Goal: Information Seeking & Learning: Learn about a topic

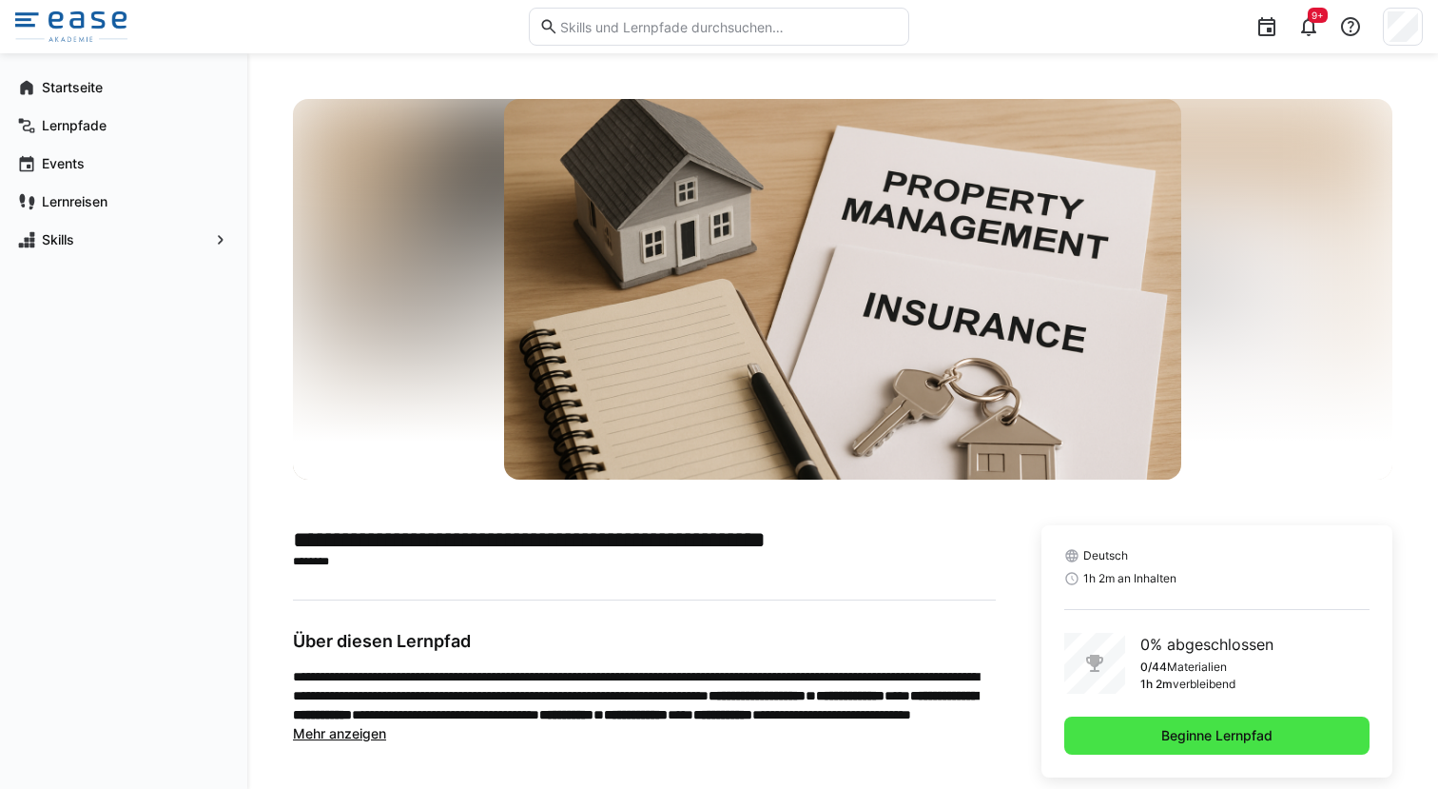
click at [1128, 716] on span "Beginne Lernpfad" at bounding box center [1216, 735] width 305 height 38
click at [1187, 726] on span "Beginne Lernpfad" at bounding box center [1217, 735] width 117 height 19
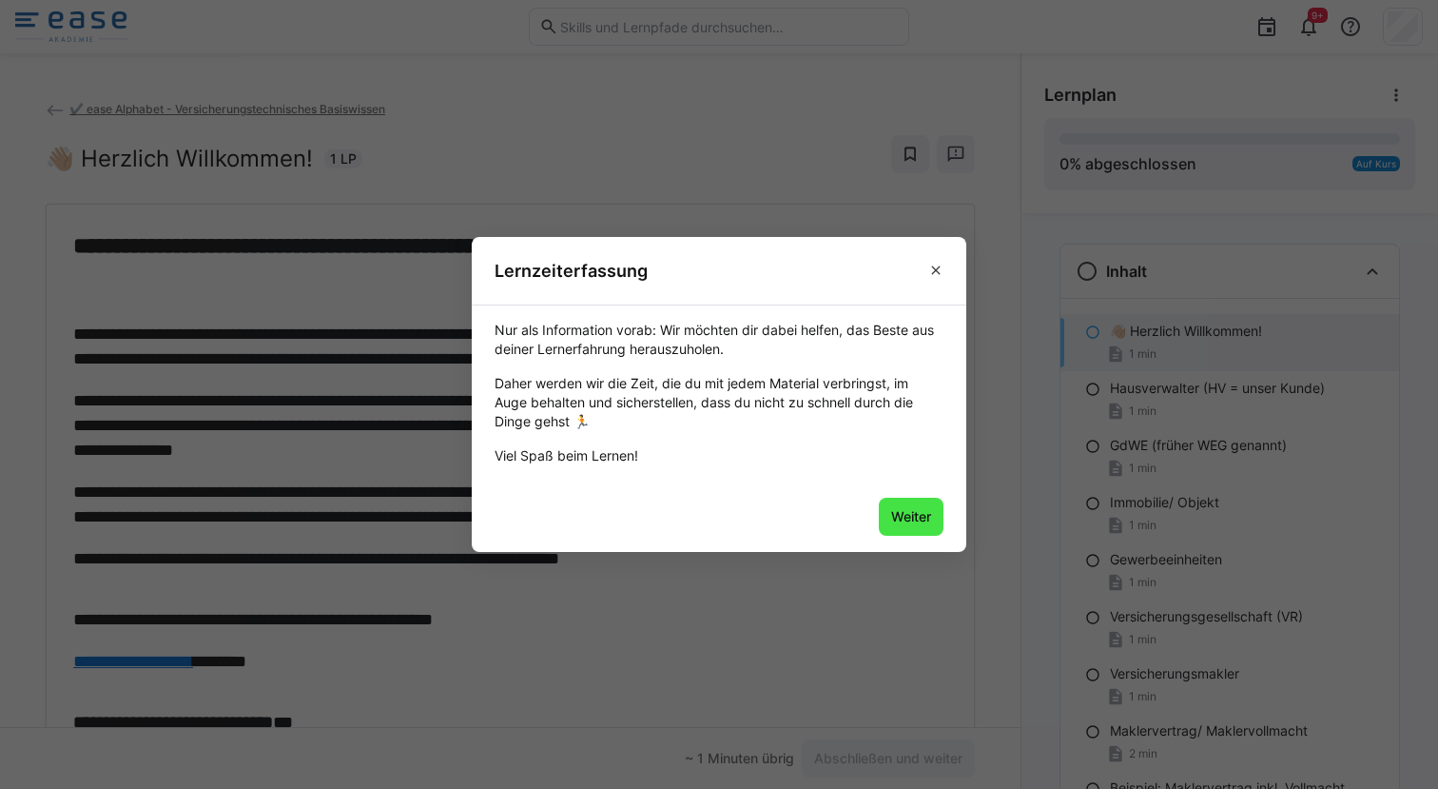
click at [916, 514] on span "Weiter" at bounding box center [911, 516] width 46 height 19
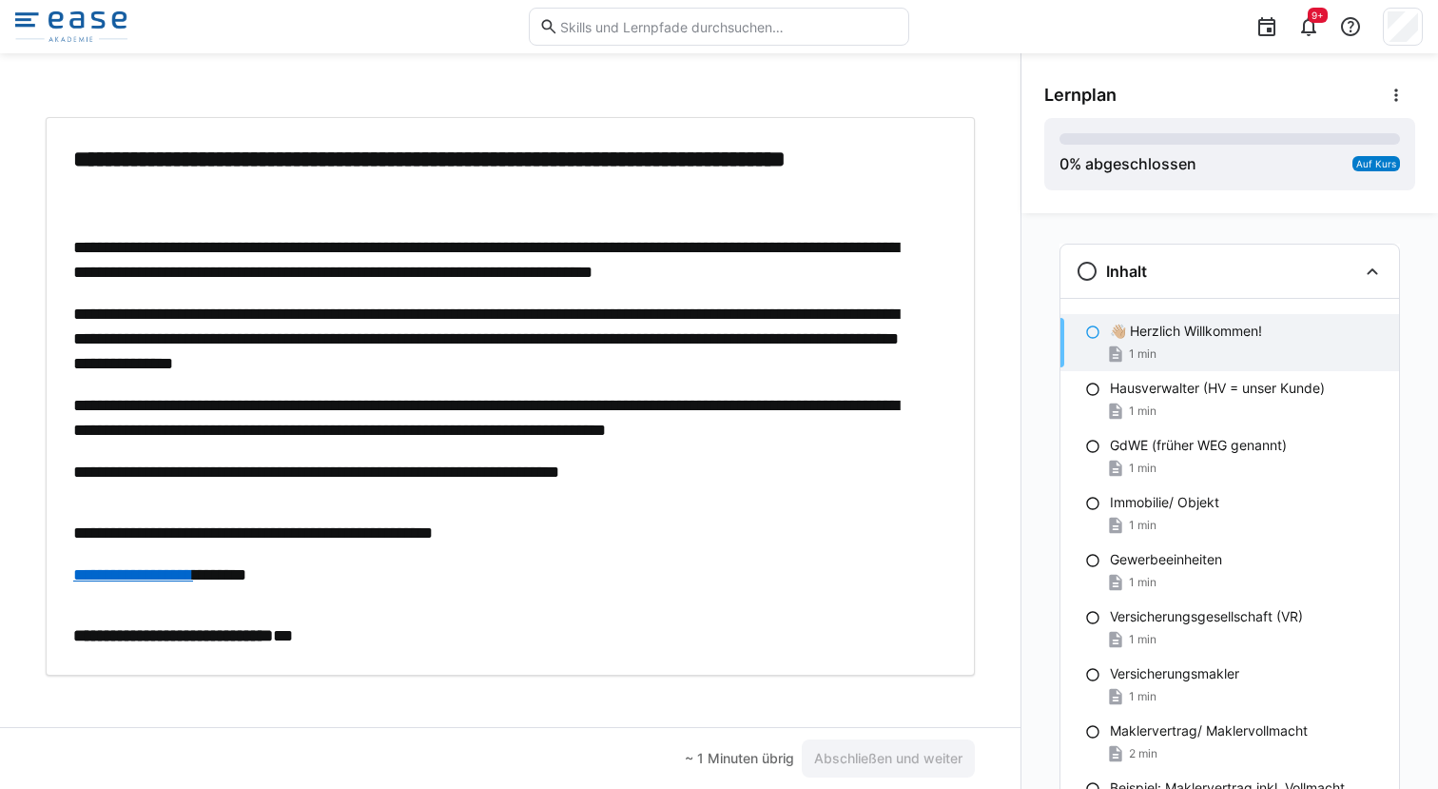
scroll to position [96, 0]
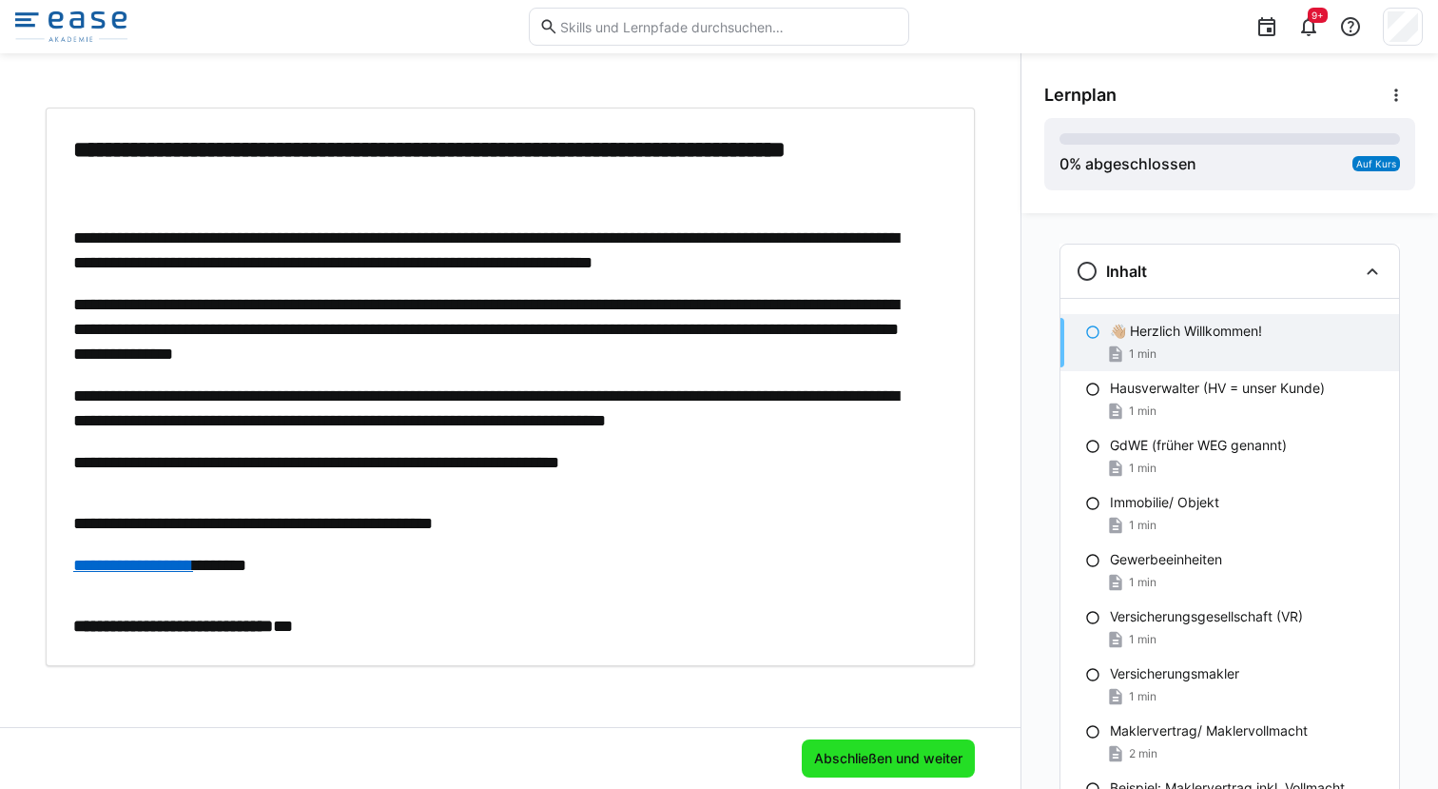
click at [862, 765] on span "Abschließen und weiter" at bounding box center [888, 758] width 154 height 19
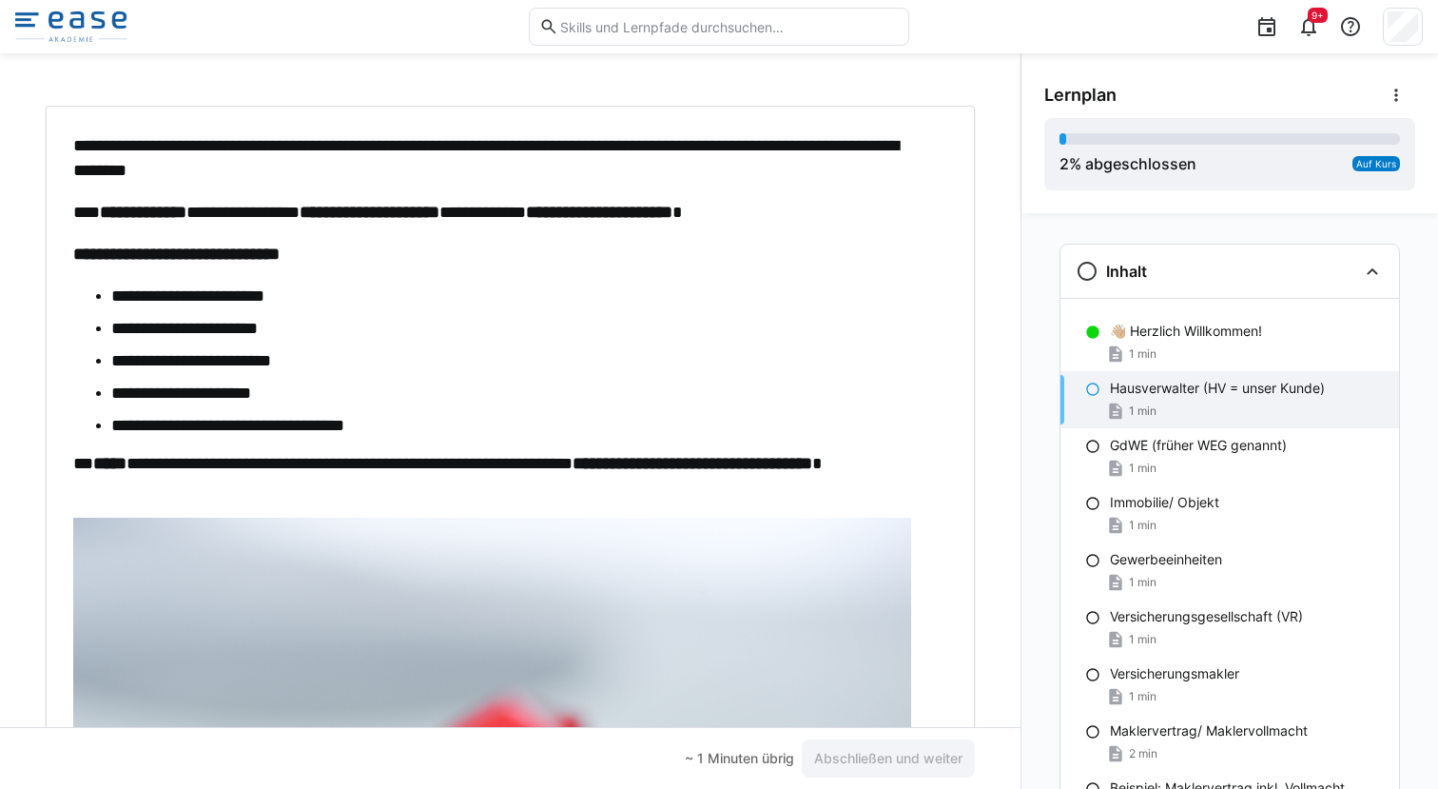
scroll to position [103, 0]
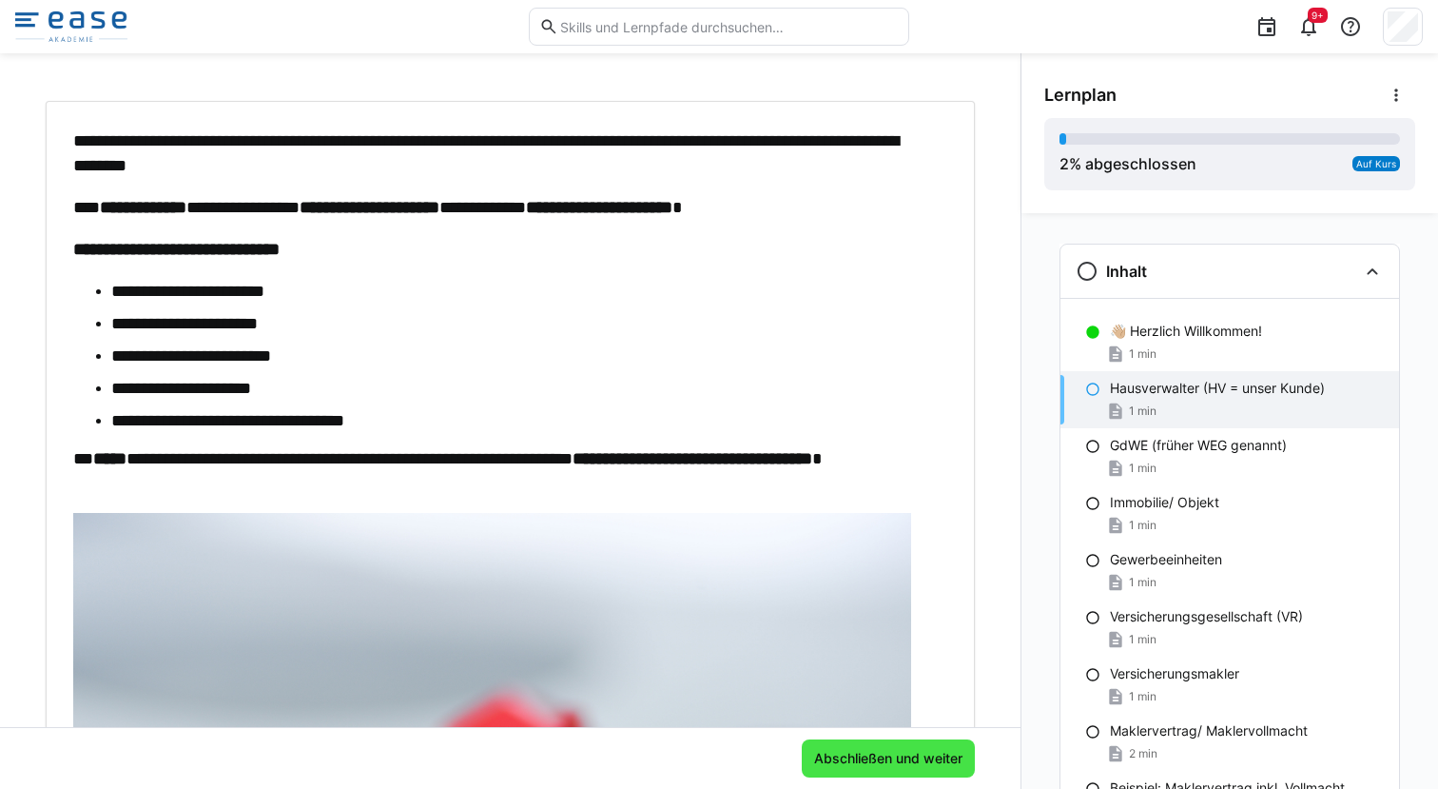
click at [834, 769] on span "Abschließen und weiter" at bounding box center [888, 758] width 173 height 38
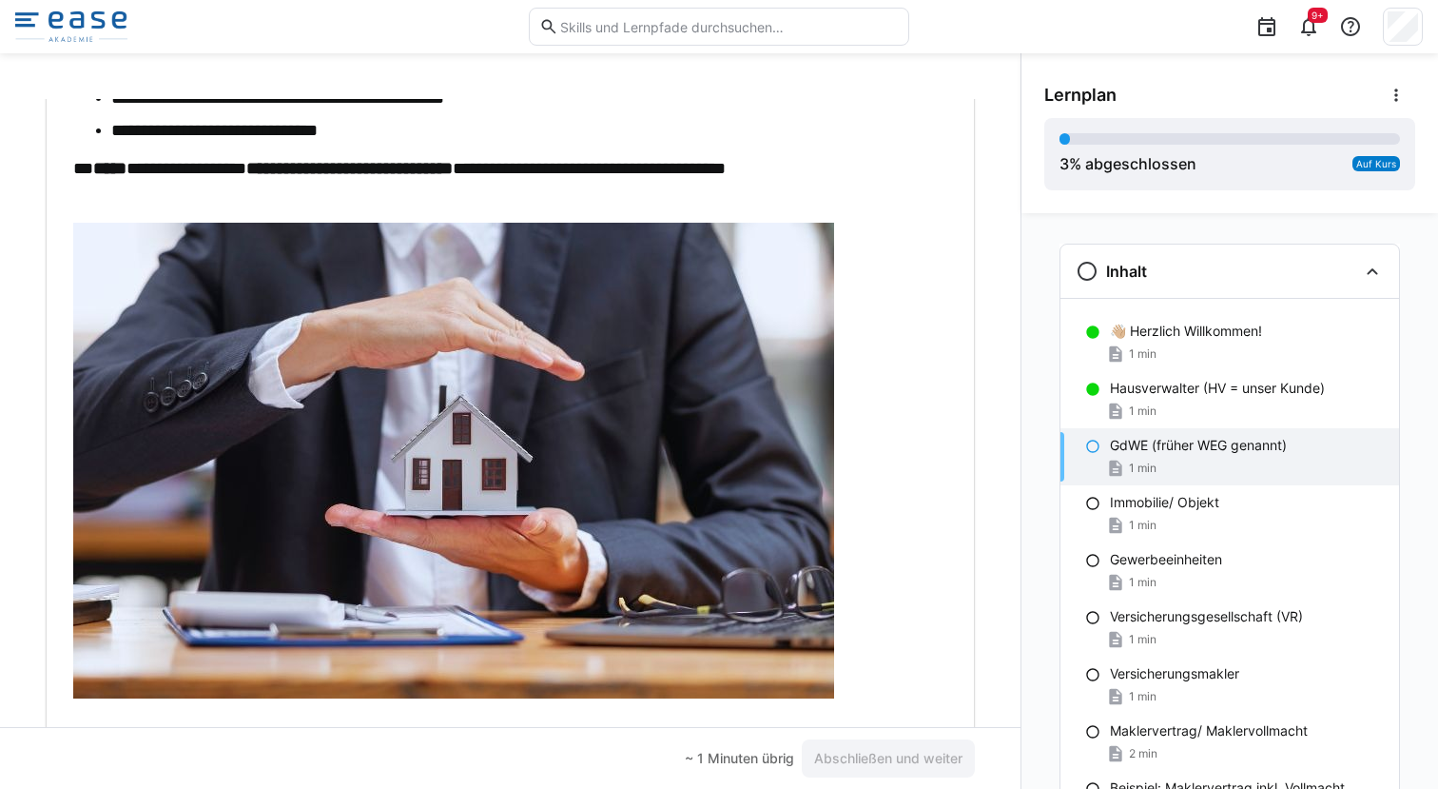
scroll to position [287, 0]
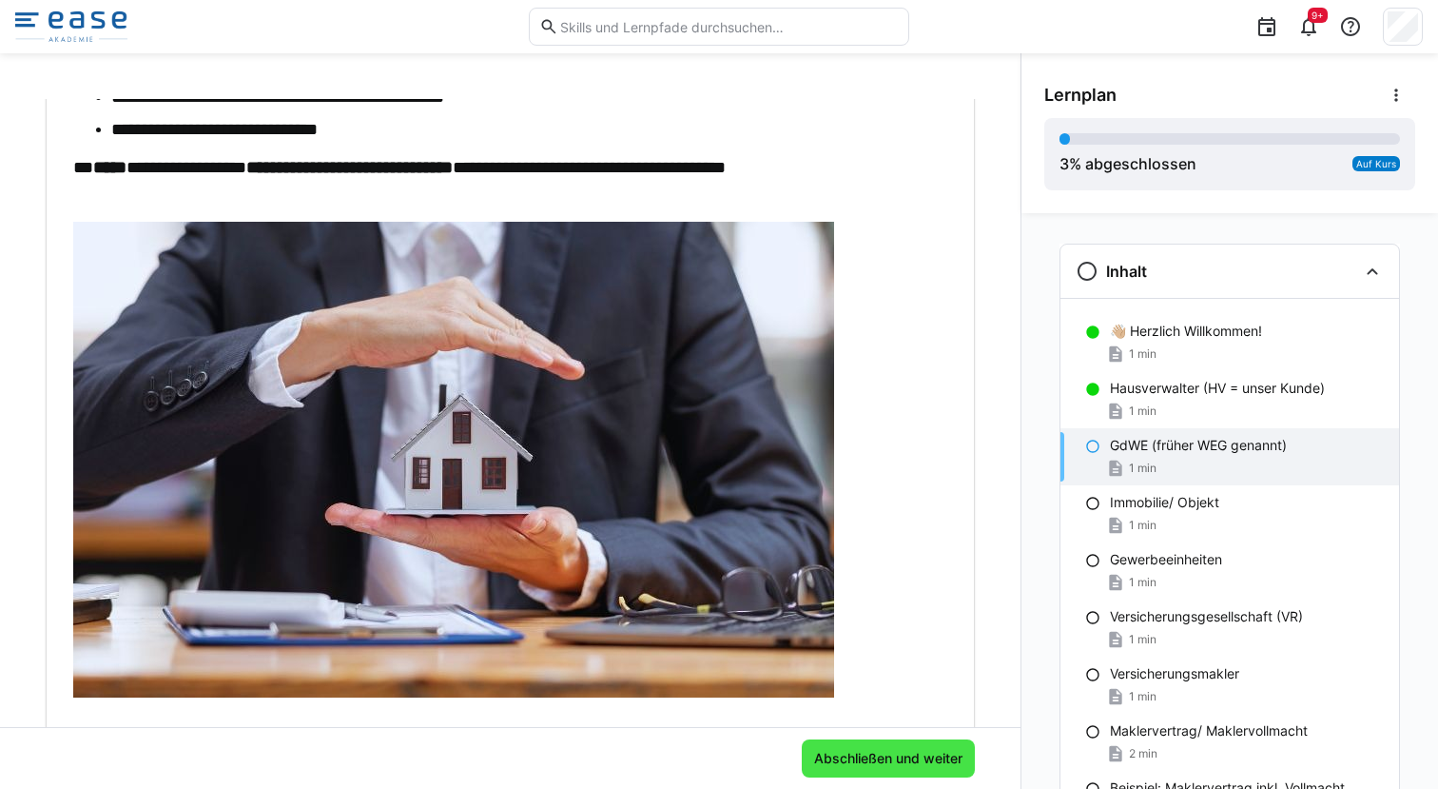
click at [838, 770] on span "Abschließen und weiter" at bounding box center [888, 758] width 173 height 38
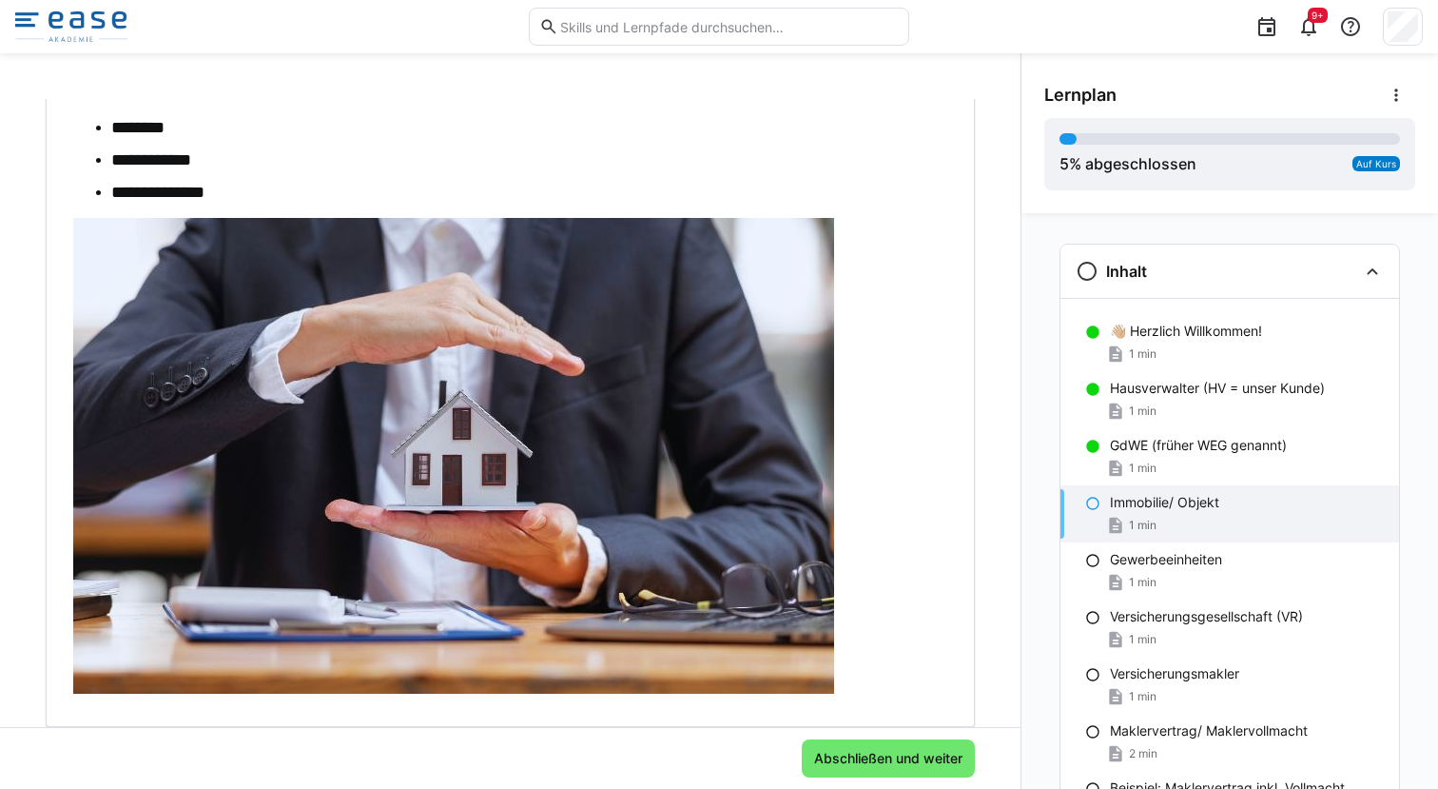
scroll to position [206, 0]
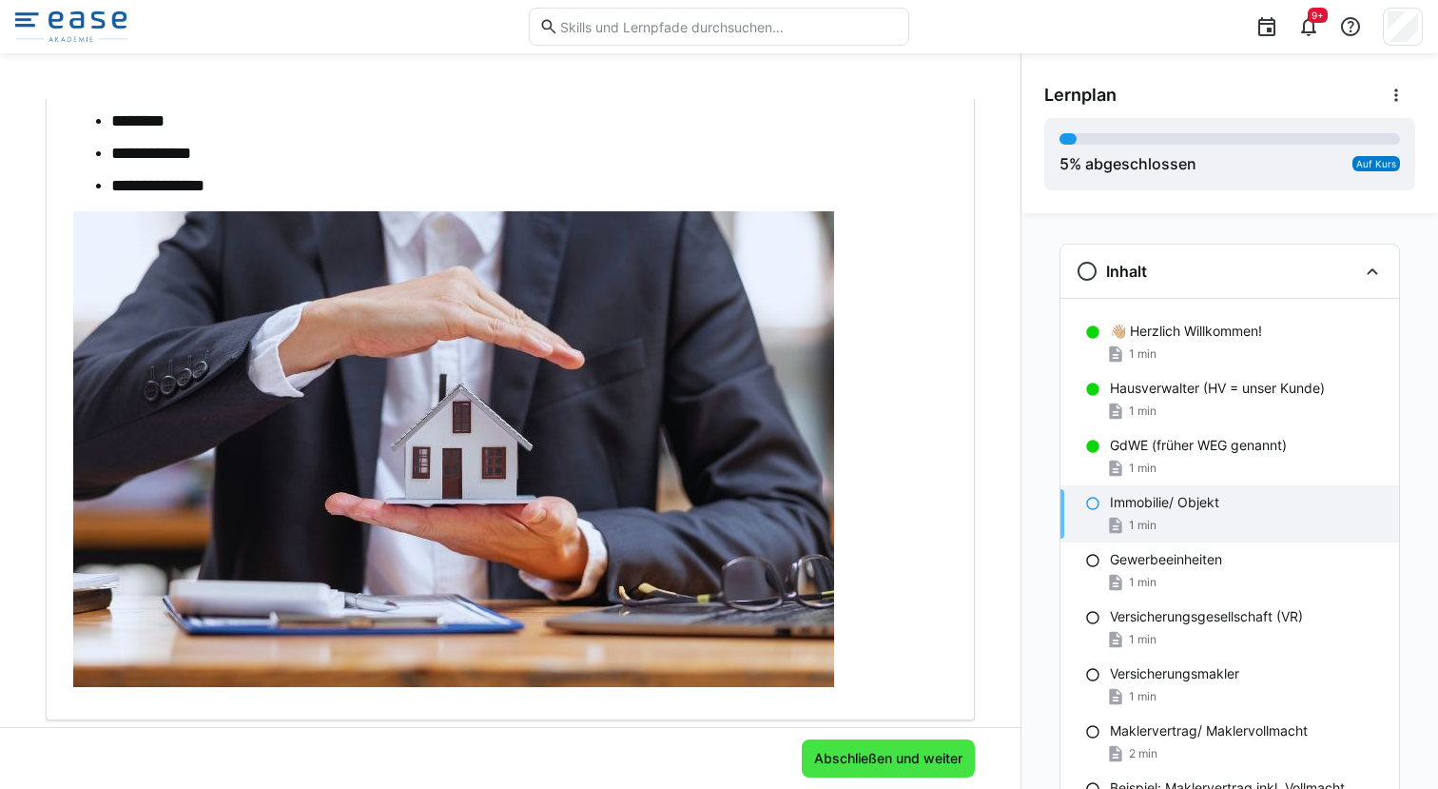
click at [879, 757] on span "Abschließen und weiter" at bounding box center [888, 758] width 154 height 19
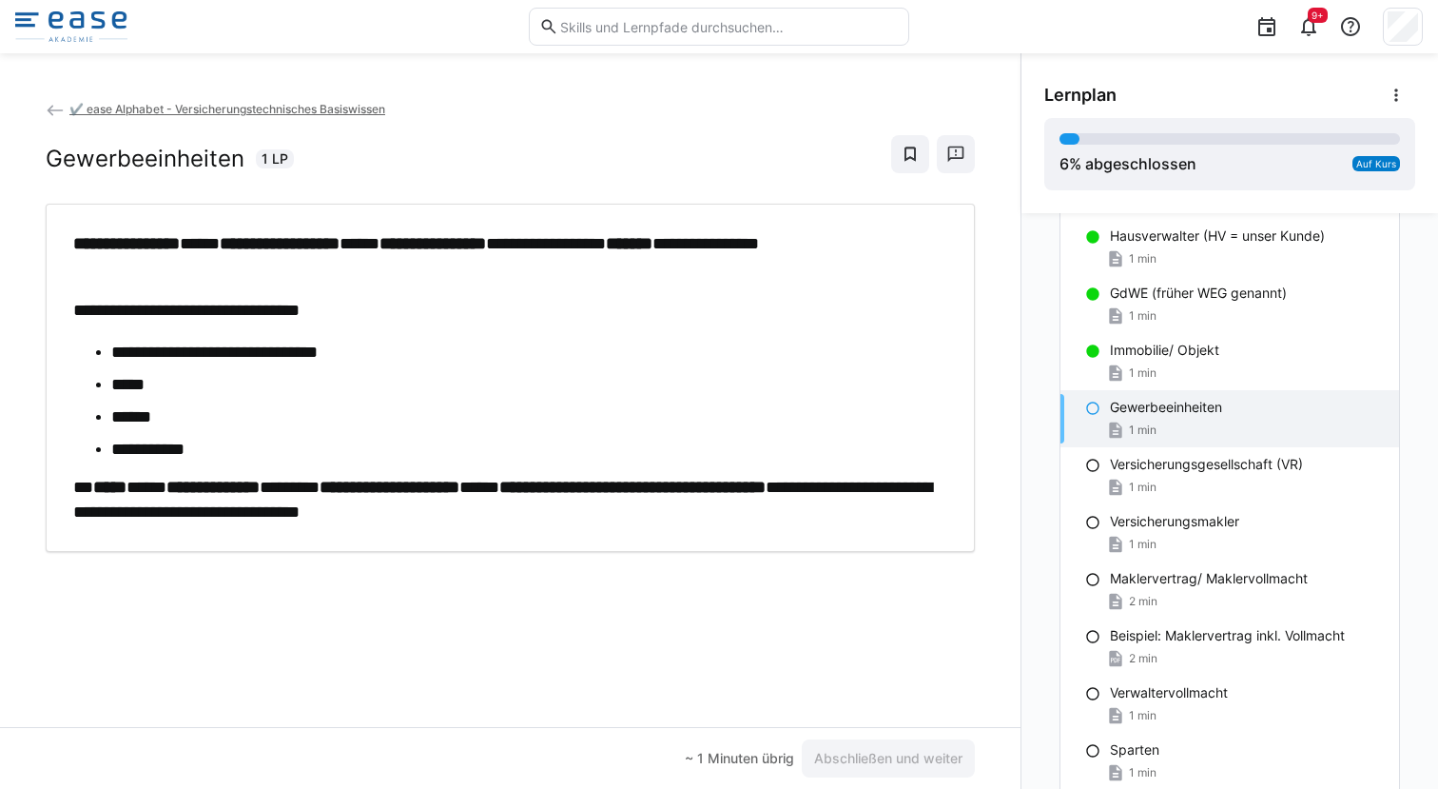
scroll to position [160, 0]
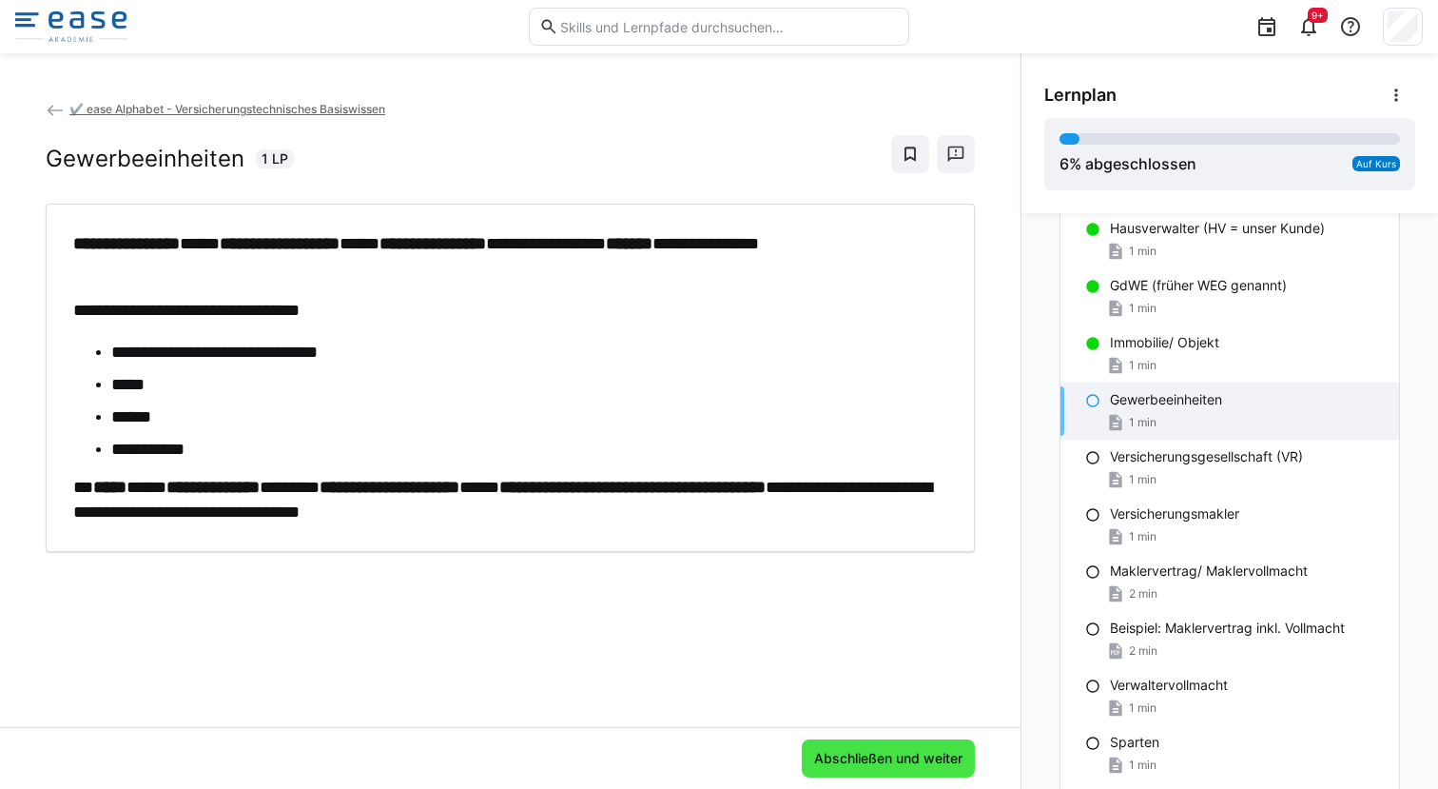
click at [848, 763] on span "Abschließen und weiter" at bounding box center [888, 758] width 154 height 19
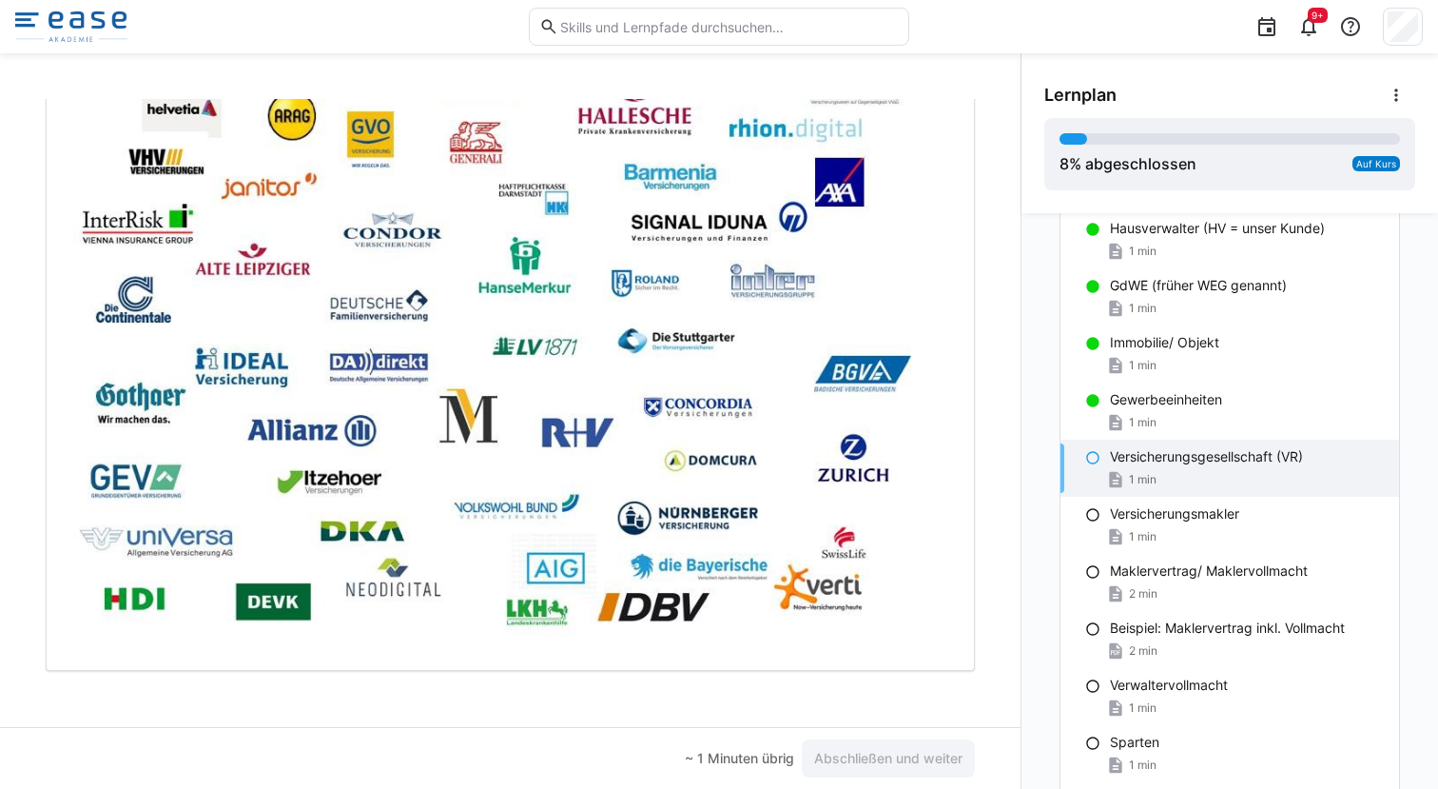
scroll to position [513, 0]
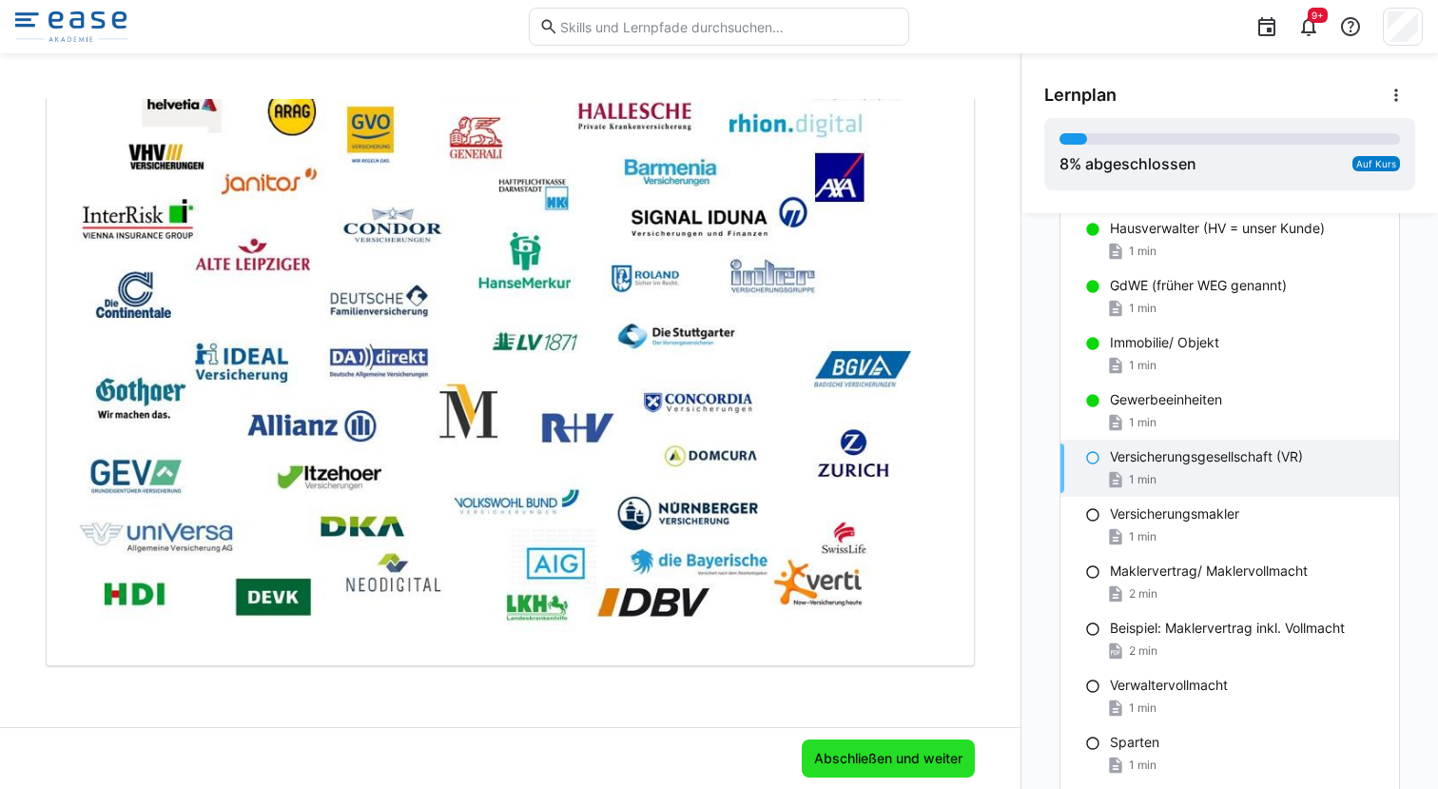
click at [853, 763] on span "Abschließen und weiter" at bounding box center [888, 758] width 154 height 19
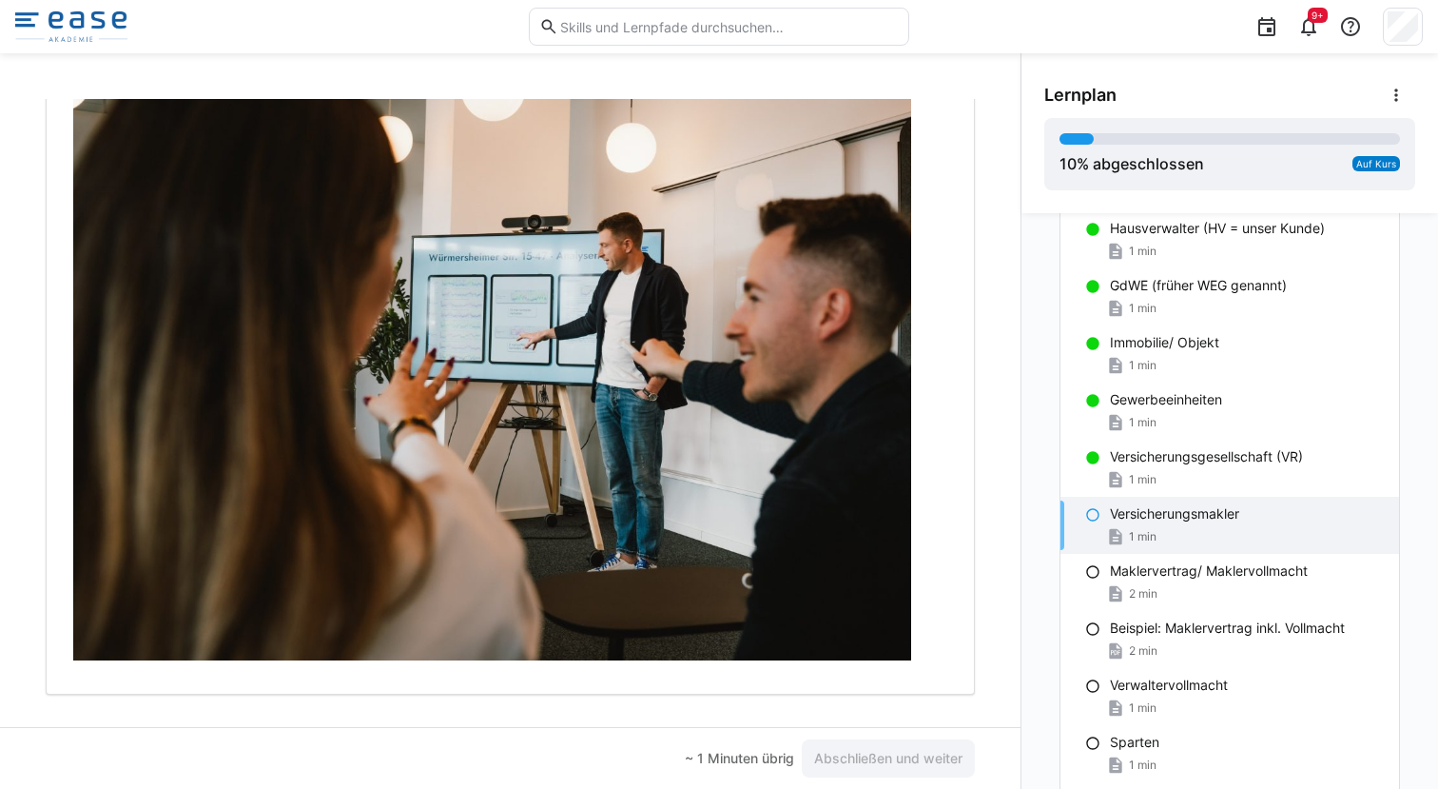
scroll to position [603, 0]
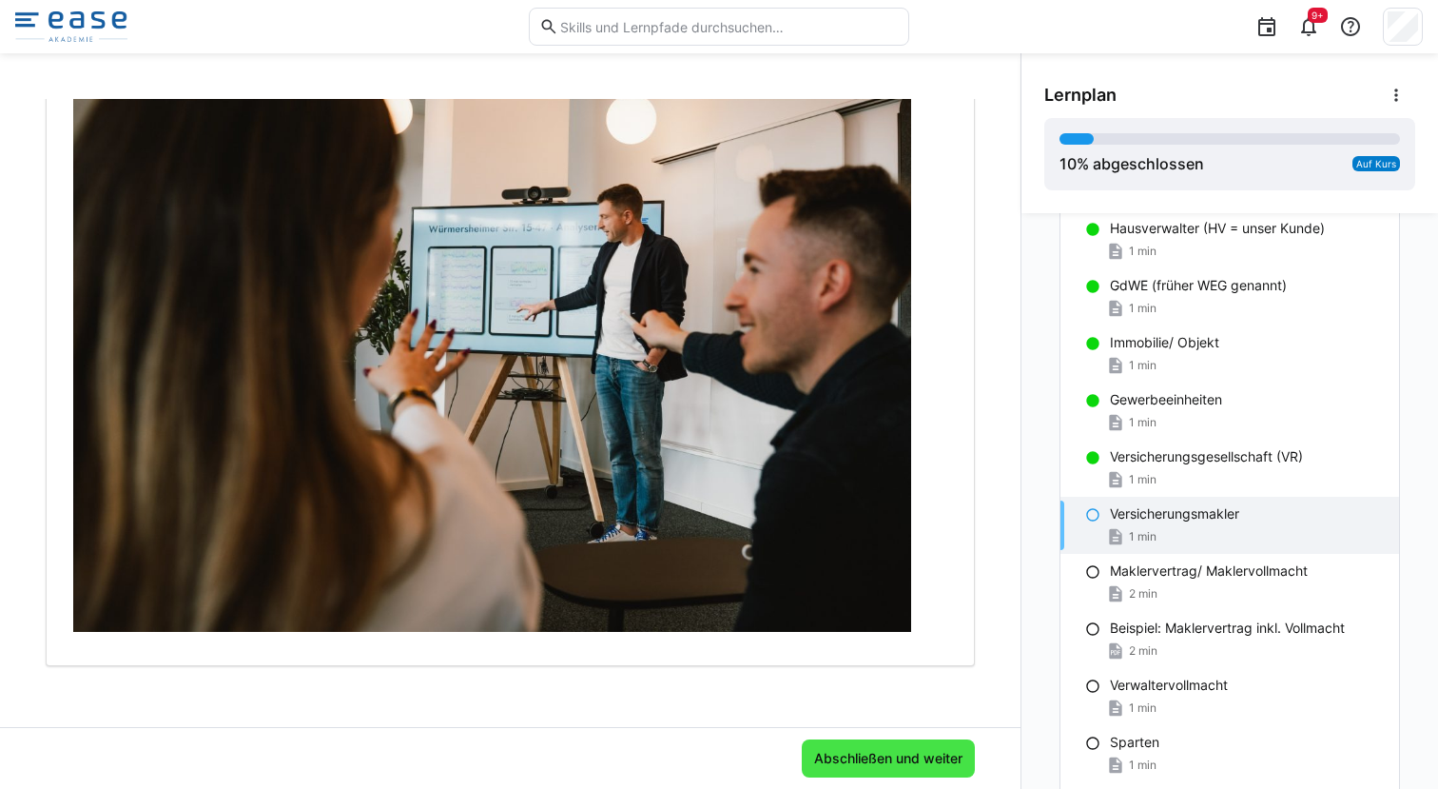
click at [890, 757] on span "Abschließen und weiter" at bounding box center [888, 758] width 154 height 19
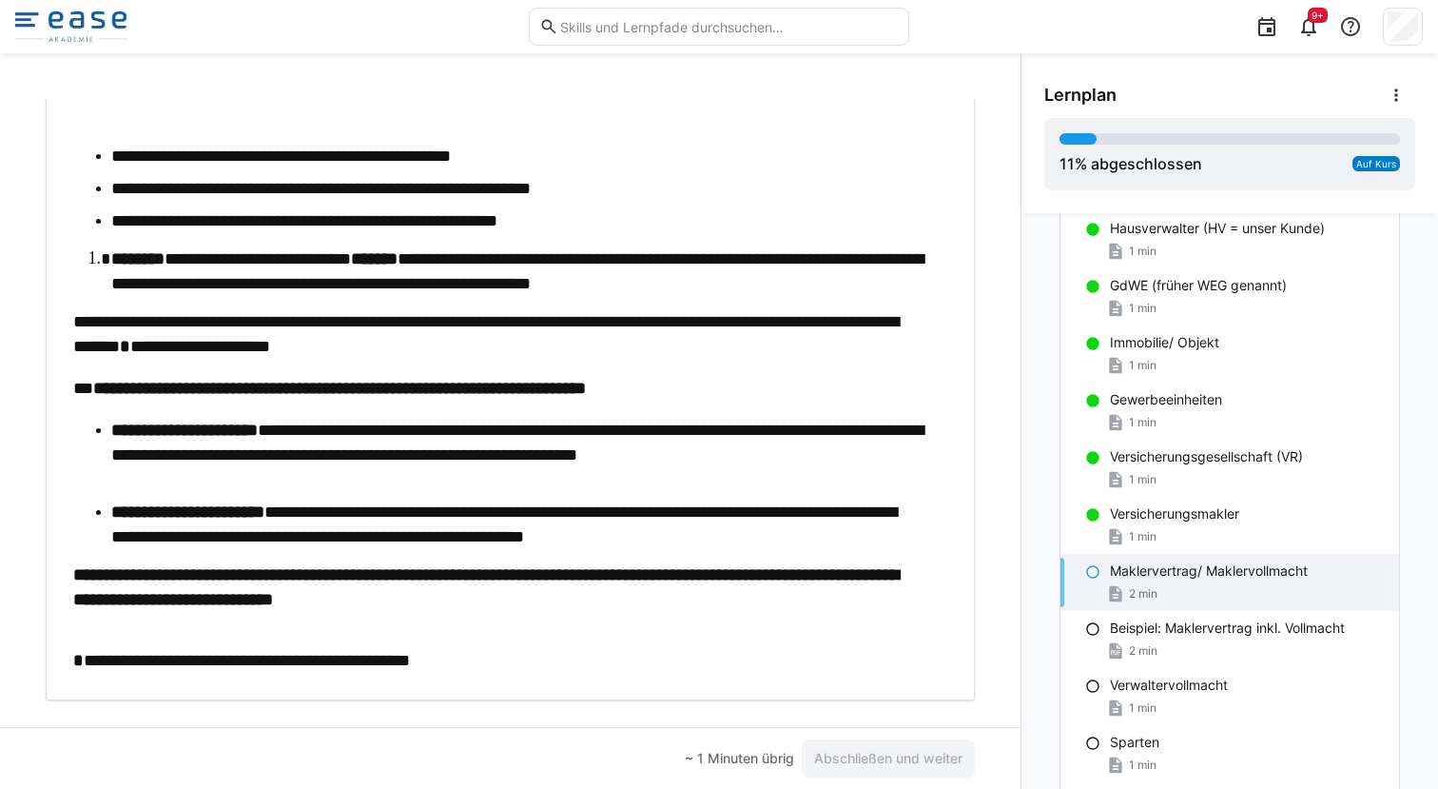
scroll to position [524, 0]
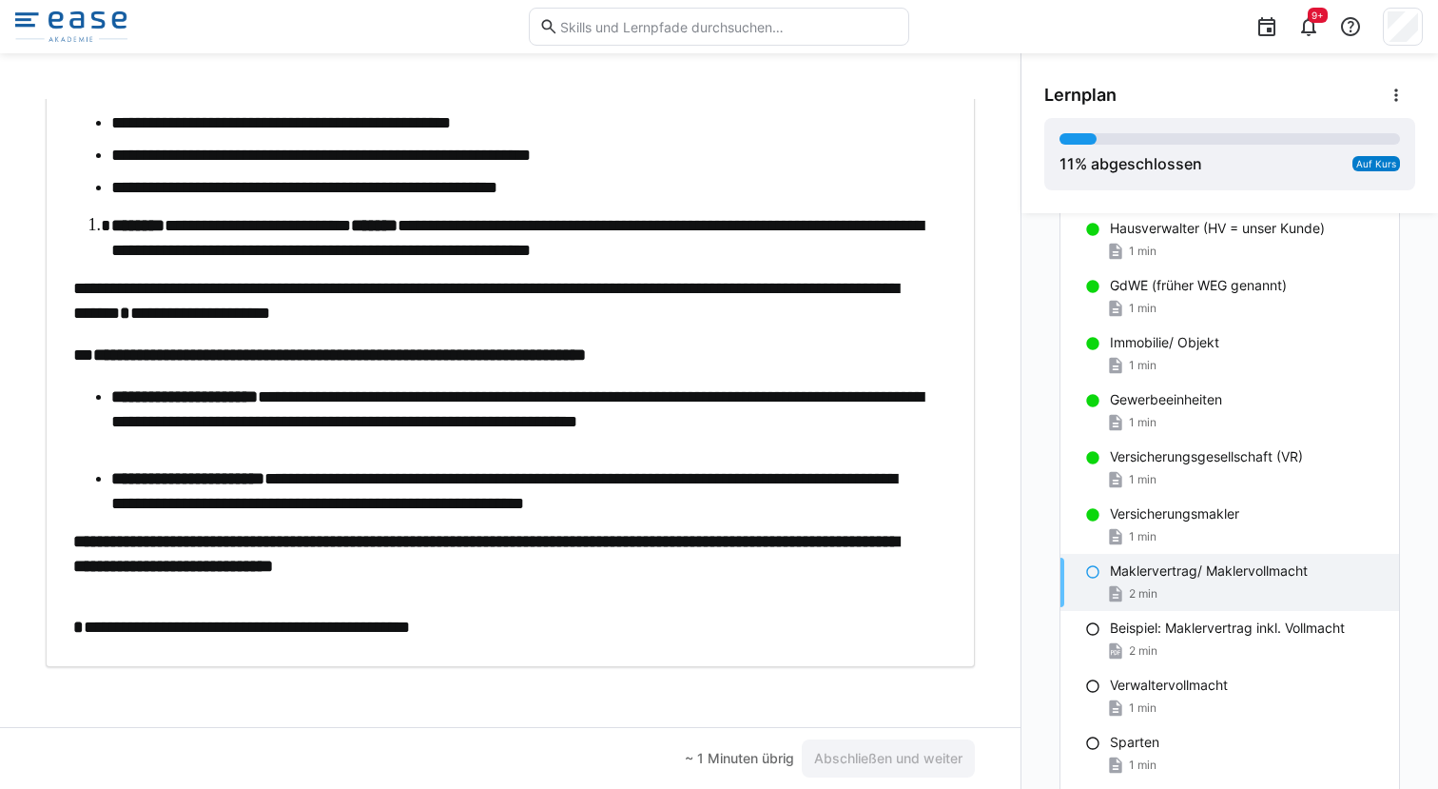
drag, startPoint x: 742, startPoint y: 652, endPoint x: 742, endPoint y: 641, distance: 10.5
click at [742, 641] on div "**********" at bounding box center [510, 172] width 929 height 987
click at [919, 752] on span "Abschließen und weiter" at bounding box center [888, 758] width 154 height 19
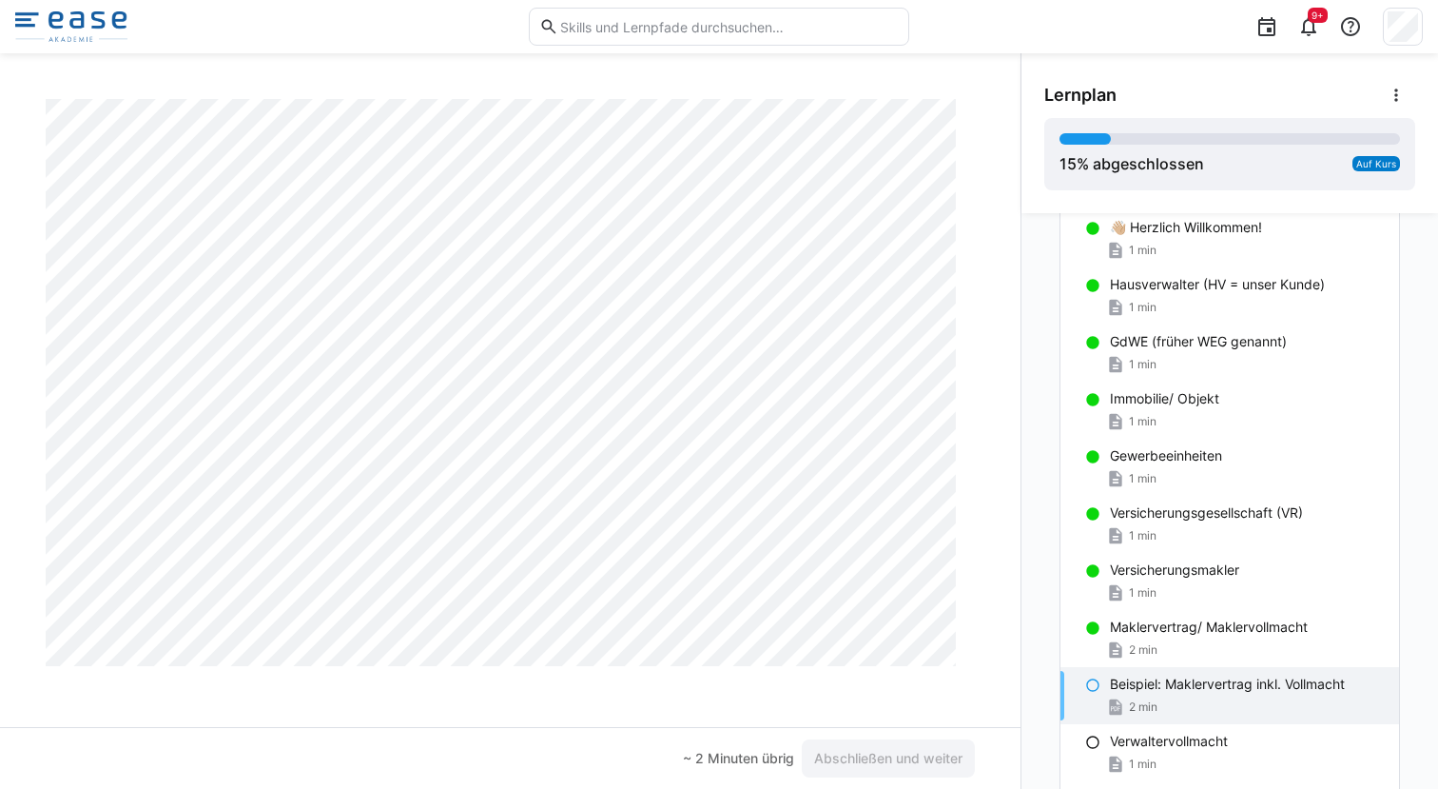
scroll to position [0, 0]
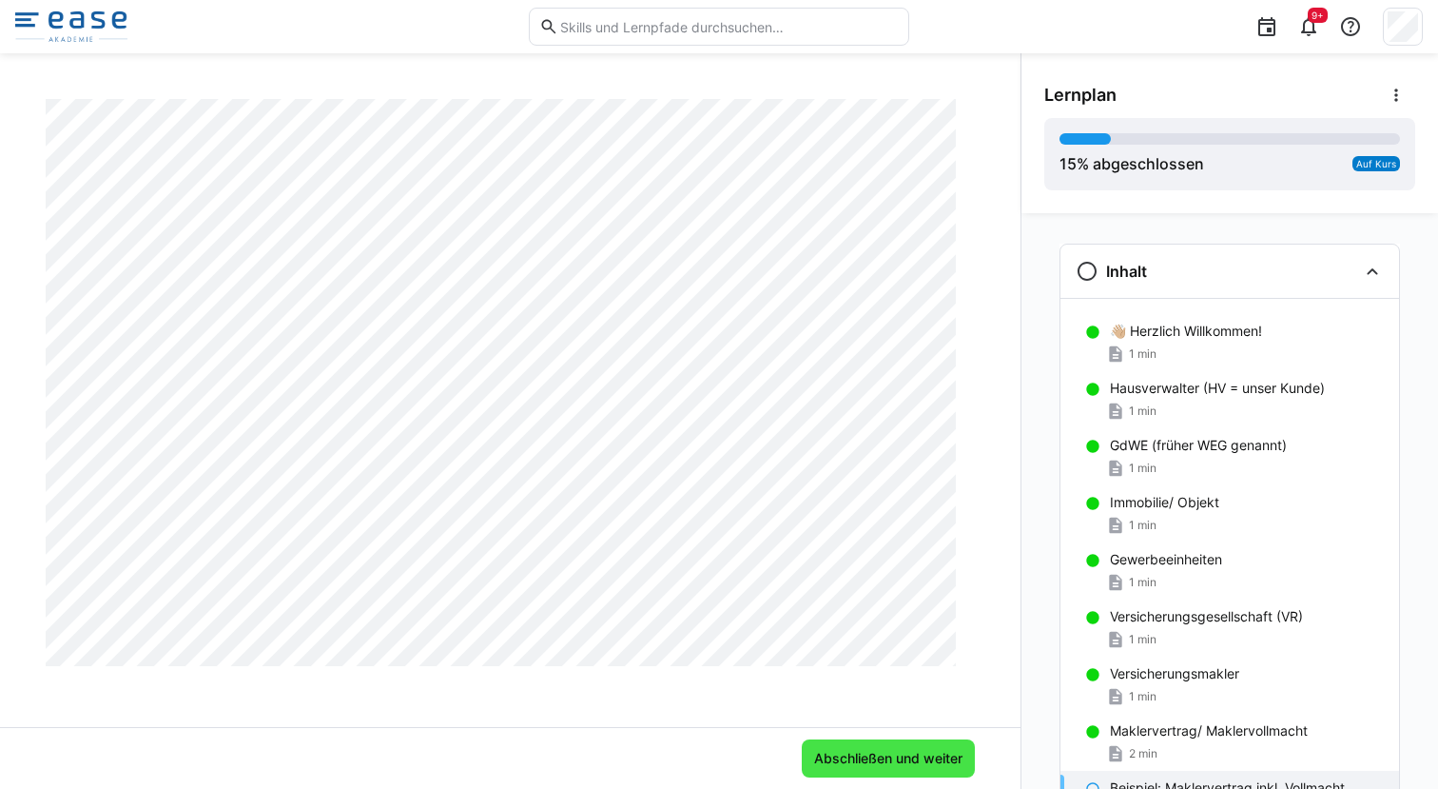
click at [888, 759] on span "Abschließen und weiter" at bounding box center [888, 758] width 154 height 19
